Goal: Transaction & Acquisition: Purchase product/service

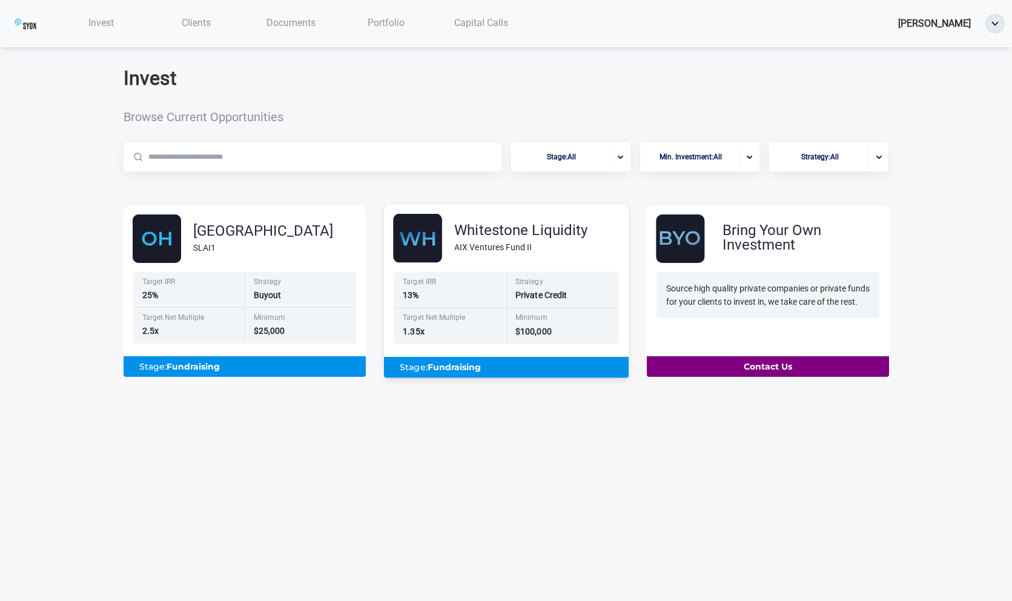
click at [440, 280] on div "Target IRR" at bounding box center [451, 283] width 96 height 10
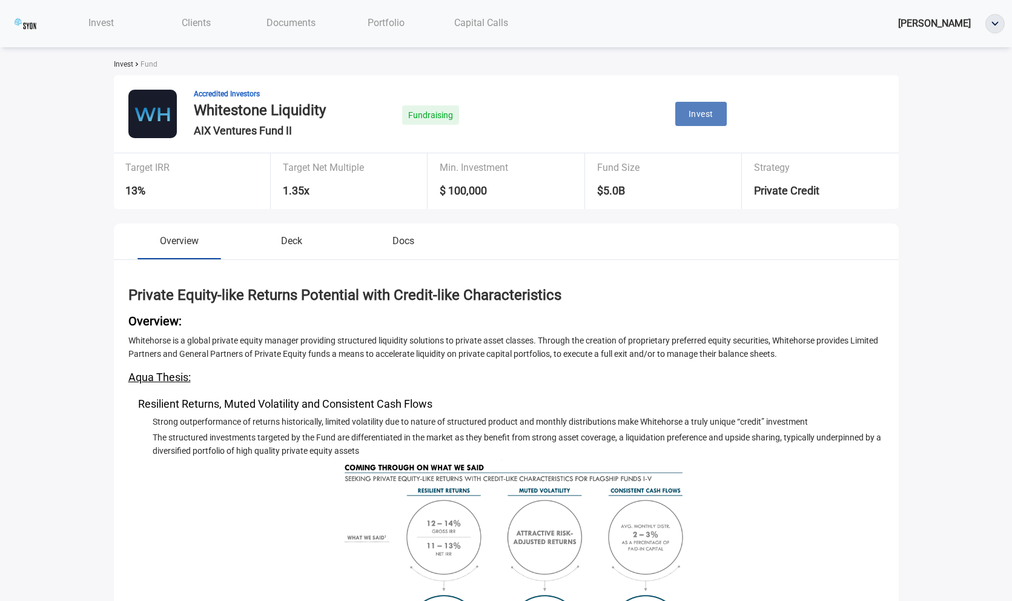
click at [704, 121] on button "Invest" at bounding box center [700, 114] width 51 height 25
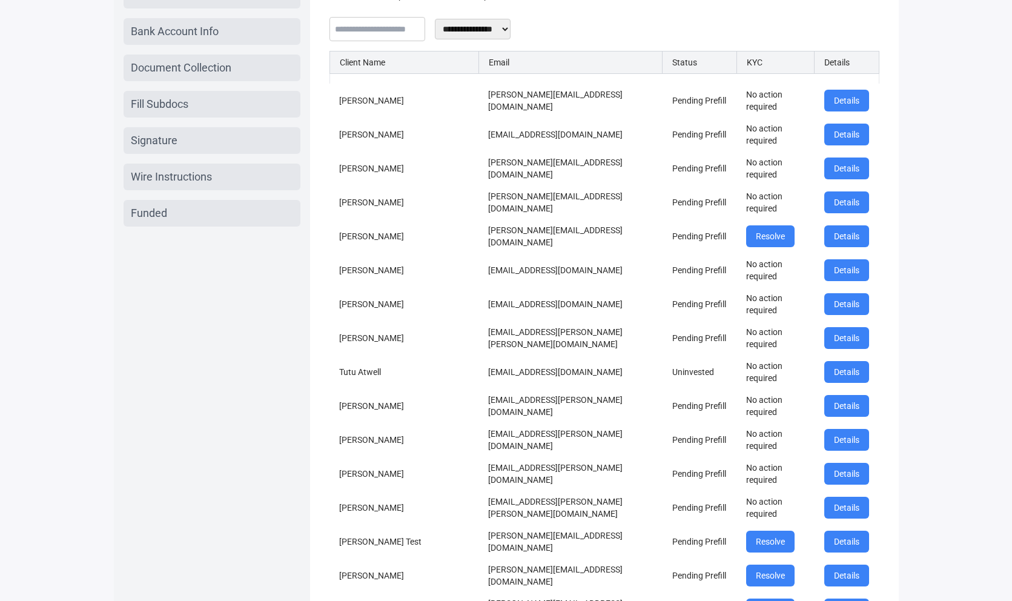
scroll to position [135, 0]
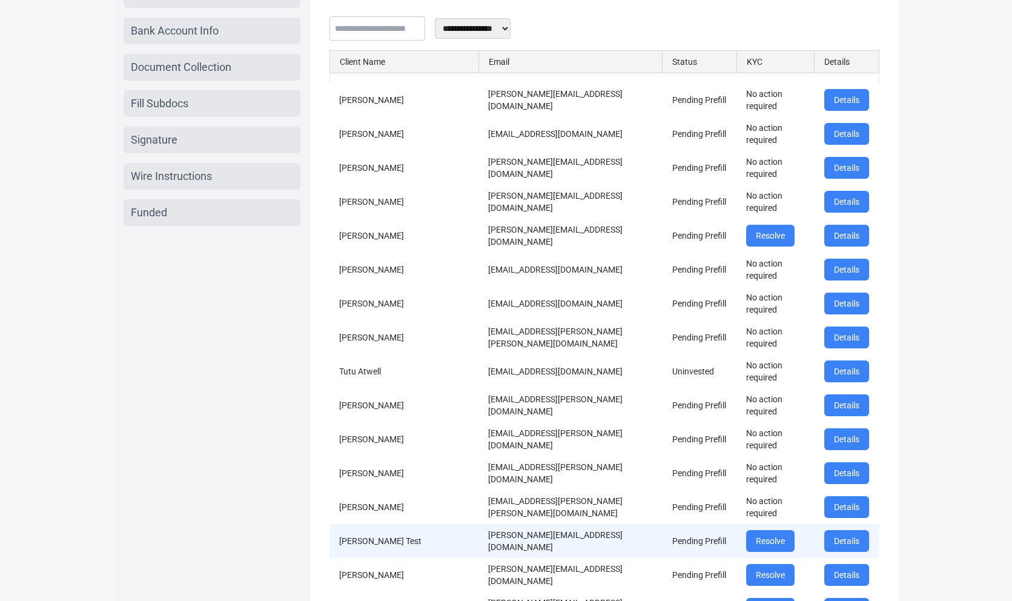
click at [532, 541] on td "[PERSON_NAME][EMAIL_ADDRESS][DOMAIN_NAME]" at bounding box center [571, 541] width 184 height 34
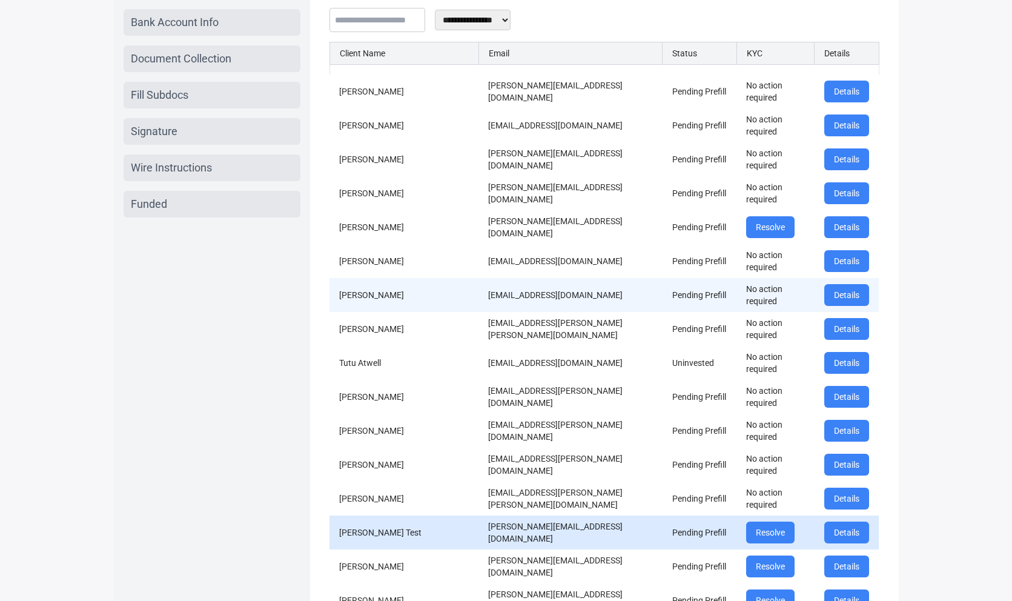
scroll to position [362, 0]
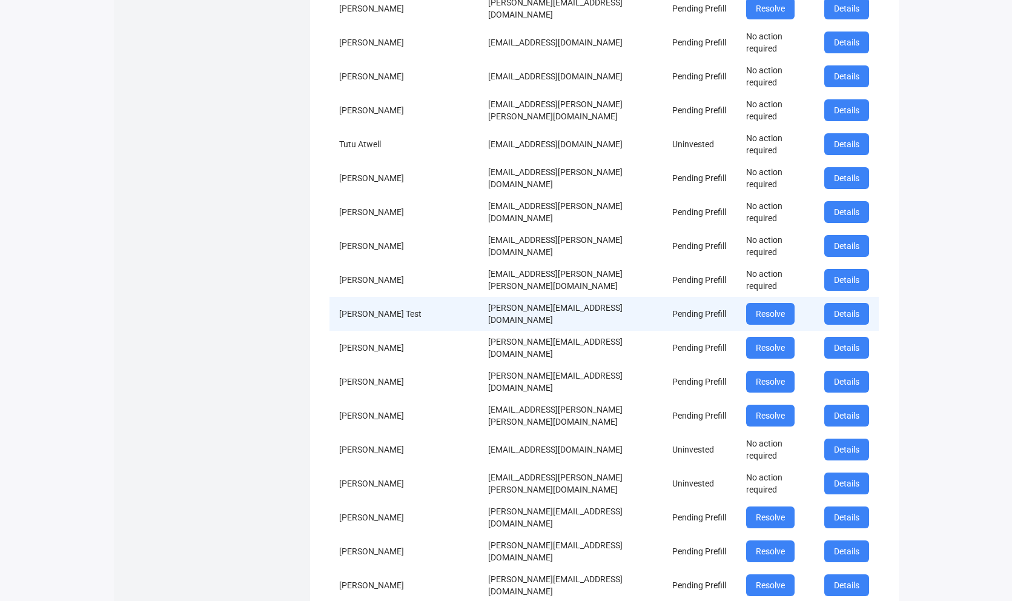
click at [490, 315] on td "[PERSON_NAME][EMAIL_ADDRESS][DOMAIN_NAME]" at bounding box center [571, 314] width 184 height 34
click at [500, 311] on td "[PERSON_NAME][EMAIL_ADDRESS][DOMAIN_NAME]" at bounding box center [571, 314] width 184 height 34
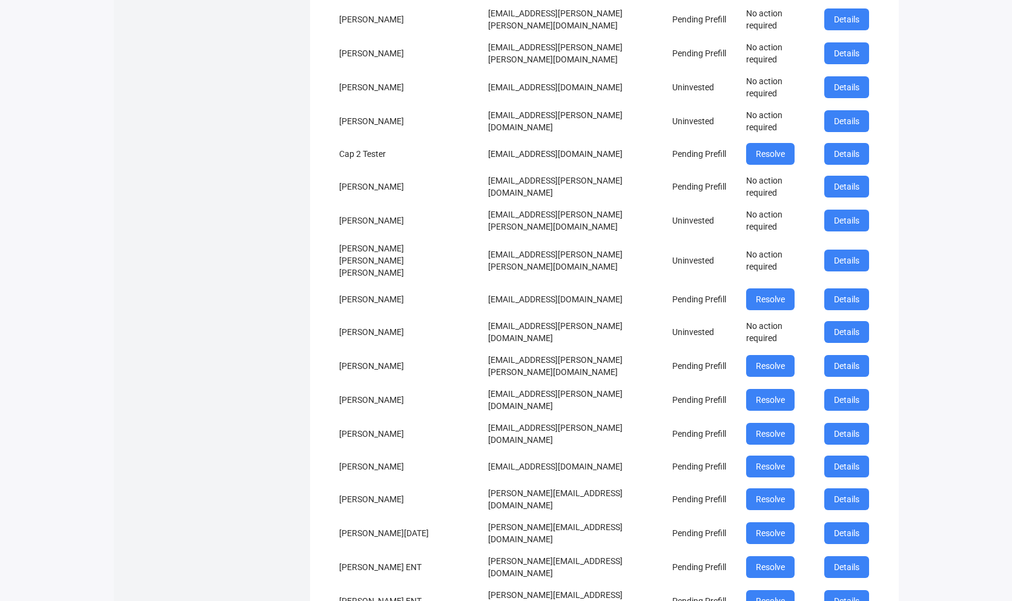
scroll to position [2637, 0]
